Goal: Check status: Check status

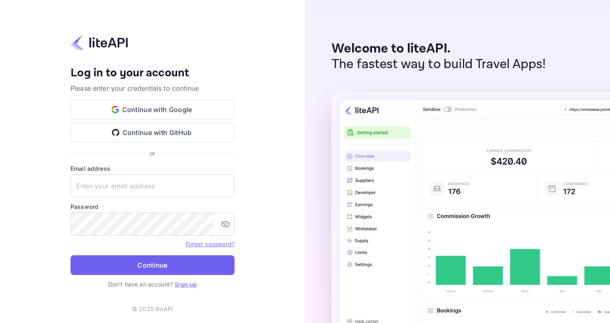
type input "adminpassword_support@yandex-team.ru"
click at [144, 263] on button "Continue" at bounding box center [153, 265] width 164 height 20
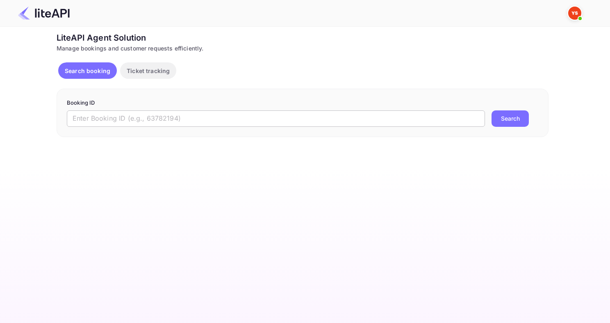
click at [184, 115] on input "text" at bounding box center [276, 118] width 418 height 16
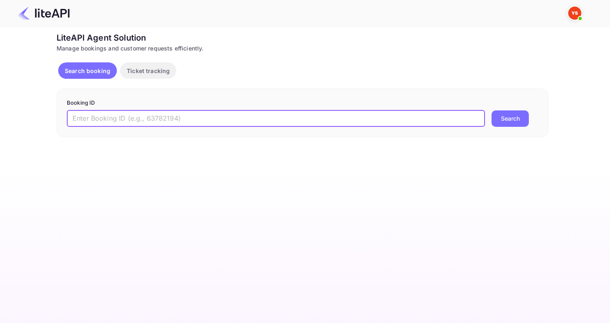
paste input "8771403"
type input "8771403"
click at [492, 110] on button "Search" at bounding box center [510, 118] width 37 height 16
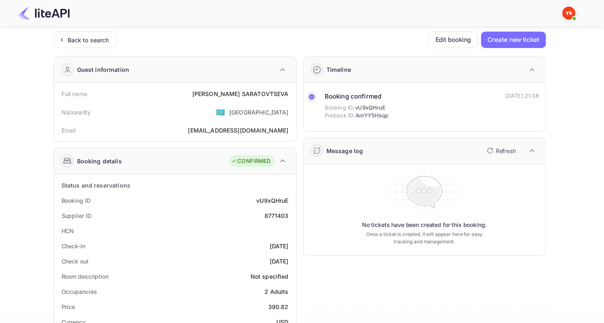
scroll to position [246, 0]
